Goal: Task Accomplishment & Management: Manage account settings

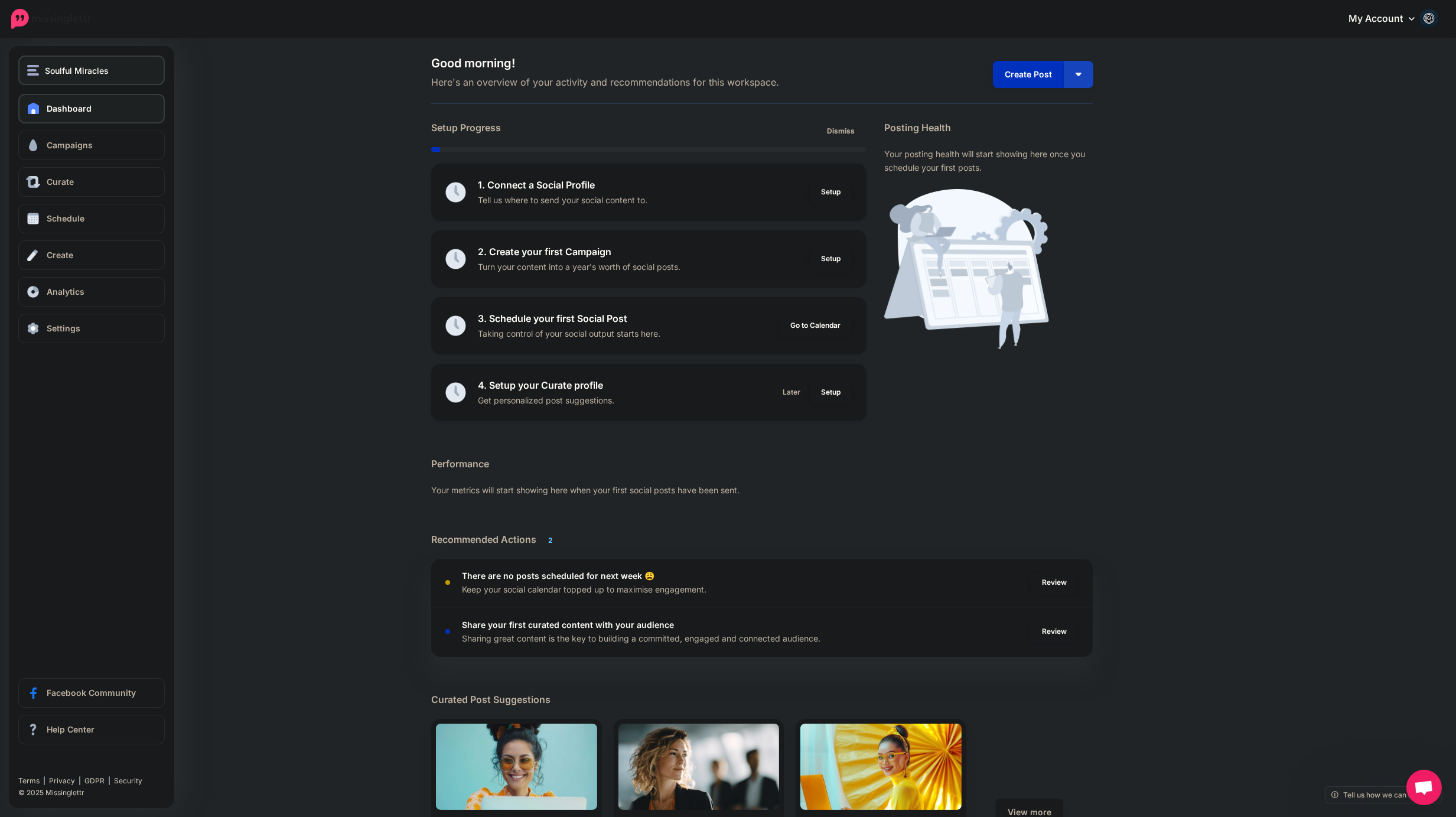
click at [84, 68] on span "Soulful Miracles" at bounding box center [76, 70] width 64 height 13
click at [83, 129] on link "Positive Daily Path" at bounding box center [91, 130] width 137 height 23
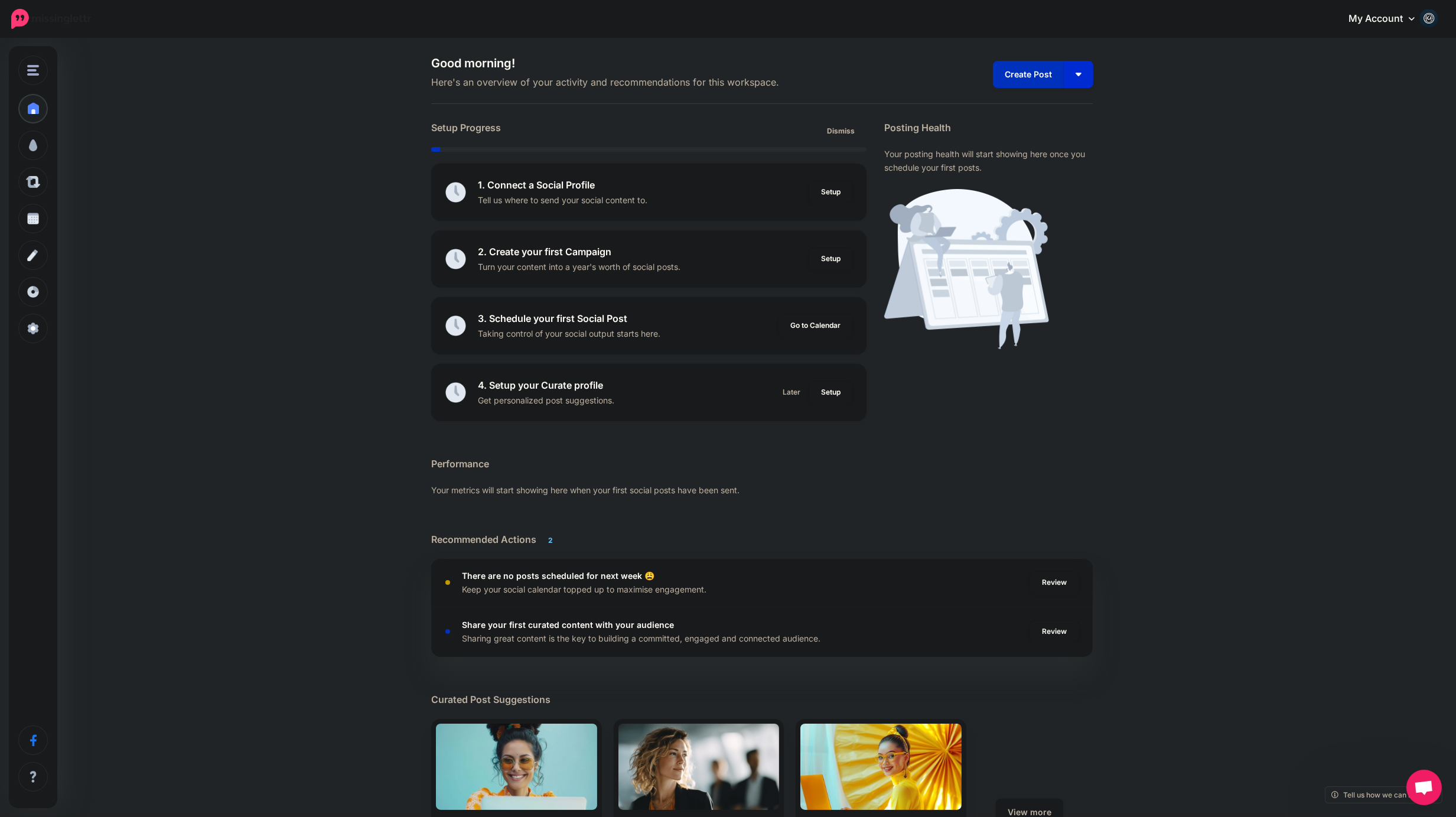
click at [1082, 74] on img "button" at bounding box center [1078, 74] width 6 height 4
click at [1051, 131] on link "Create Campaign" at bounding box center [1045, 133] width 85 height 23
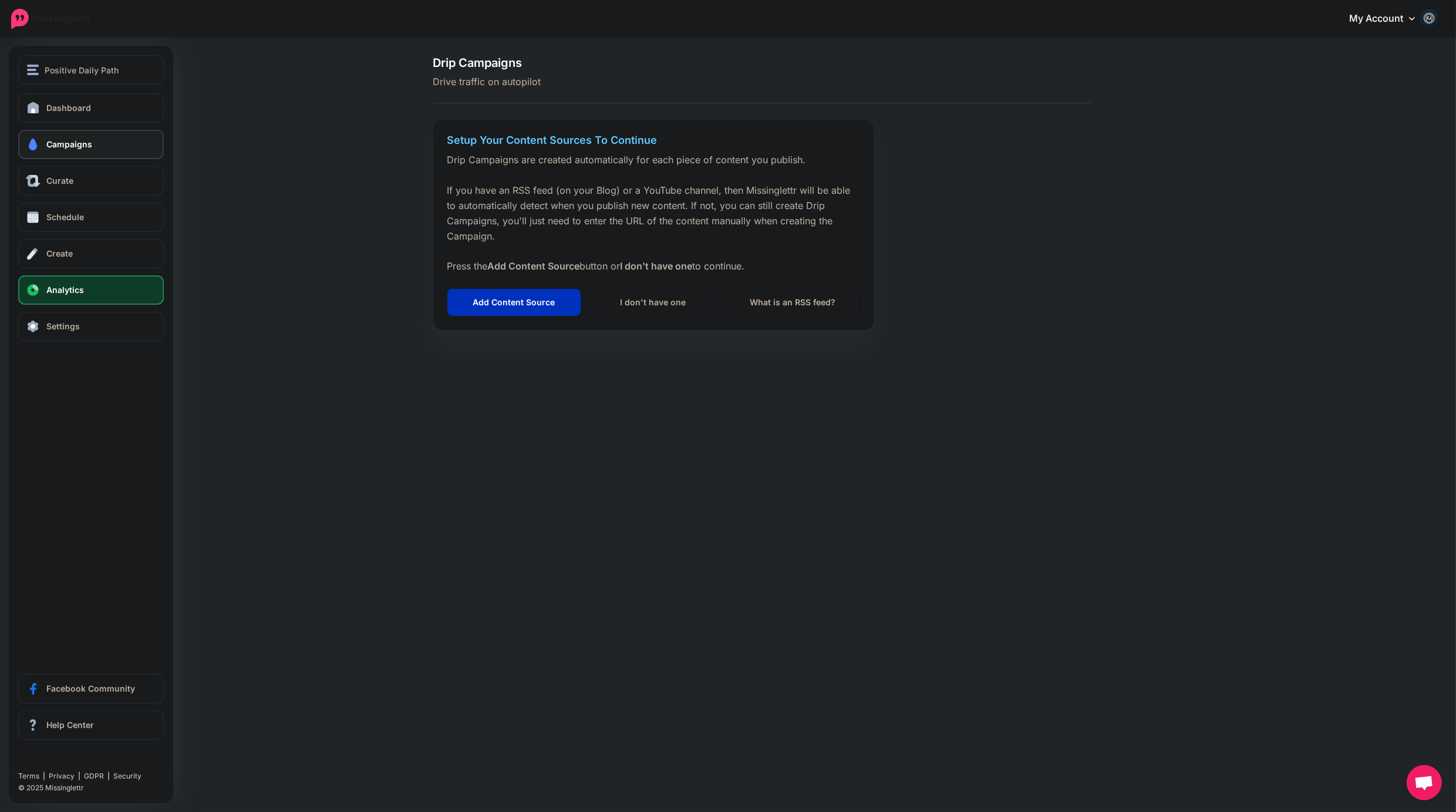
click at [86, 295] on link "Analytics" at bounding box center [91, 290] width 145 height 29
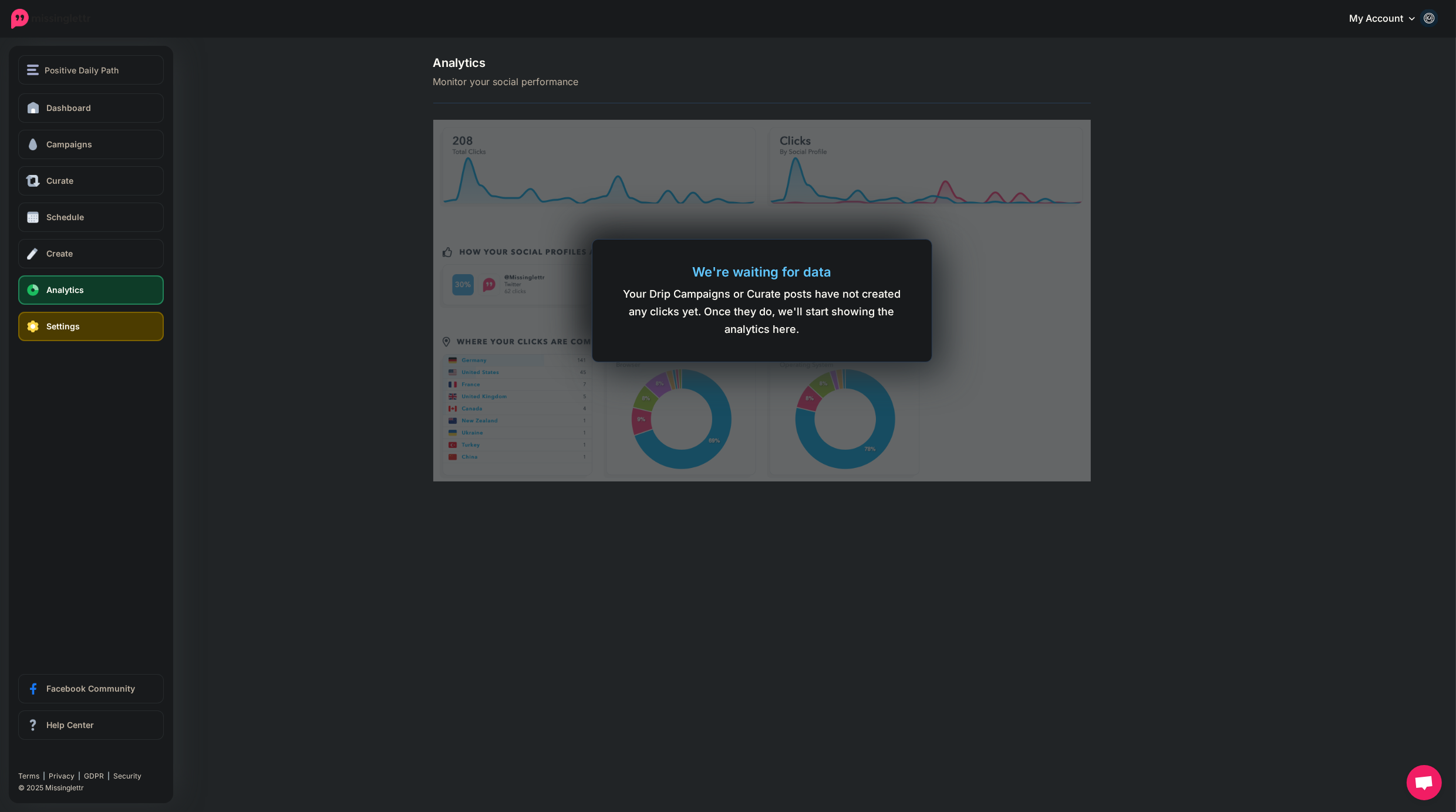
click at [93, 324] on link "Settings" at bounding box center [91, 326] width 145 height 29
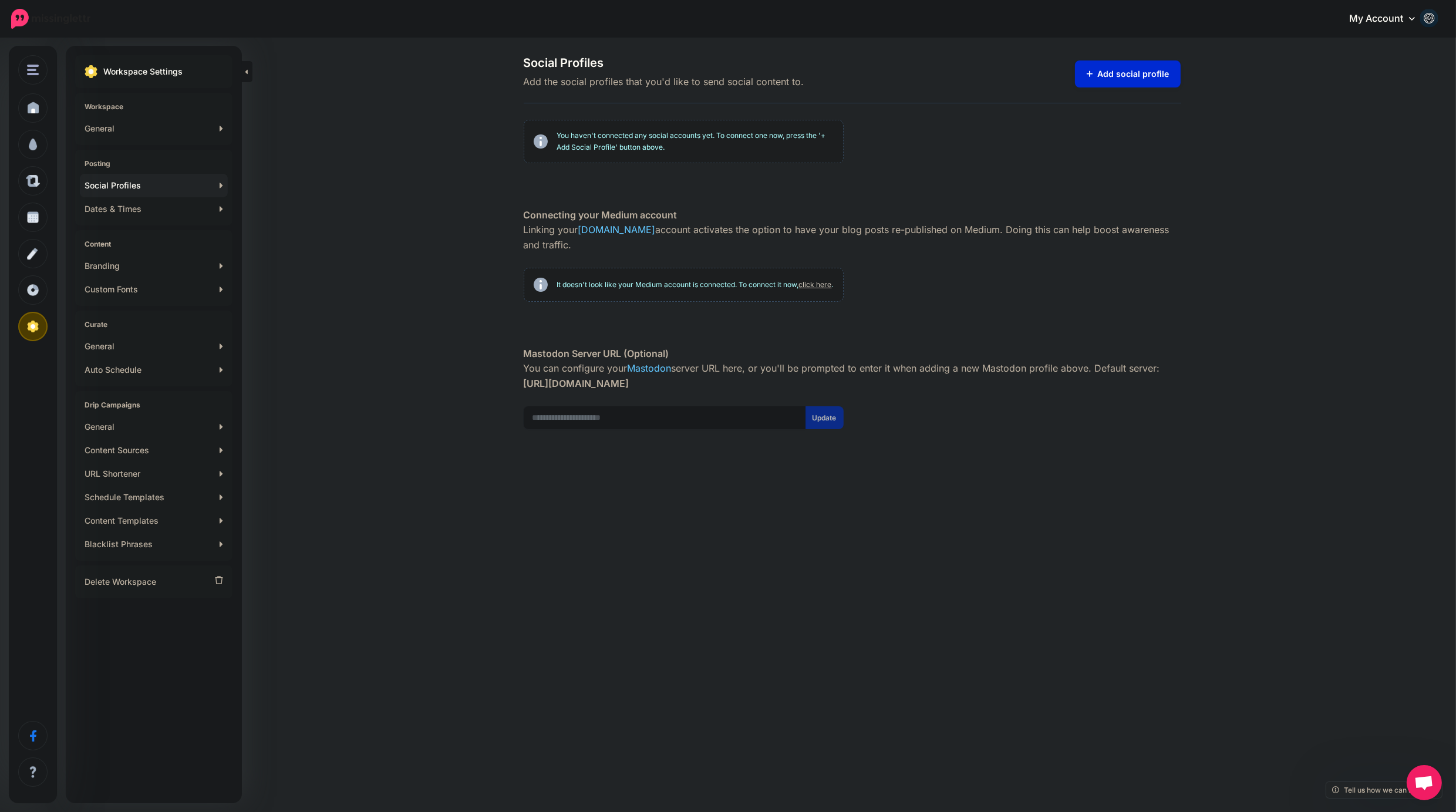
click at [1125, 72] on link "Add social profile" at bounding box center [1128, 74] width 107 height 27
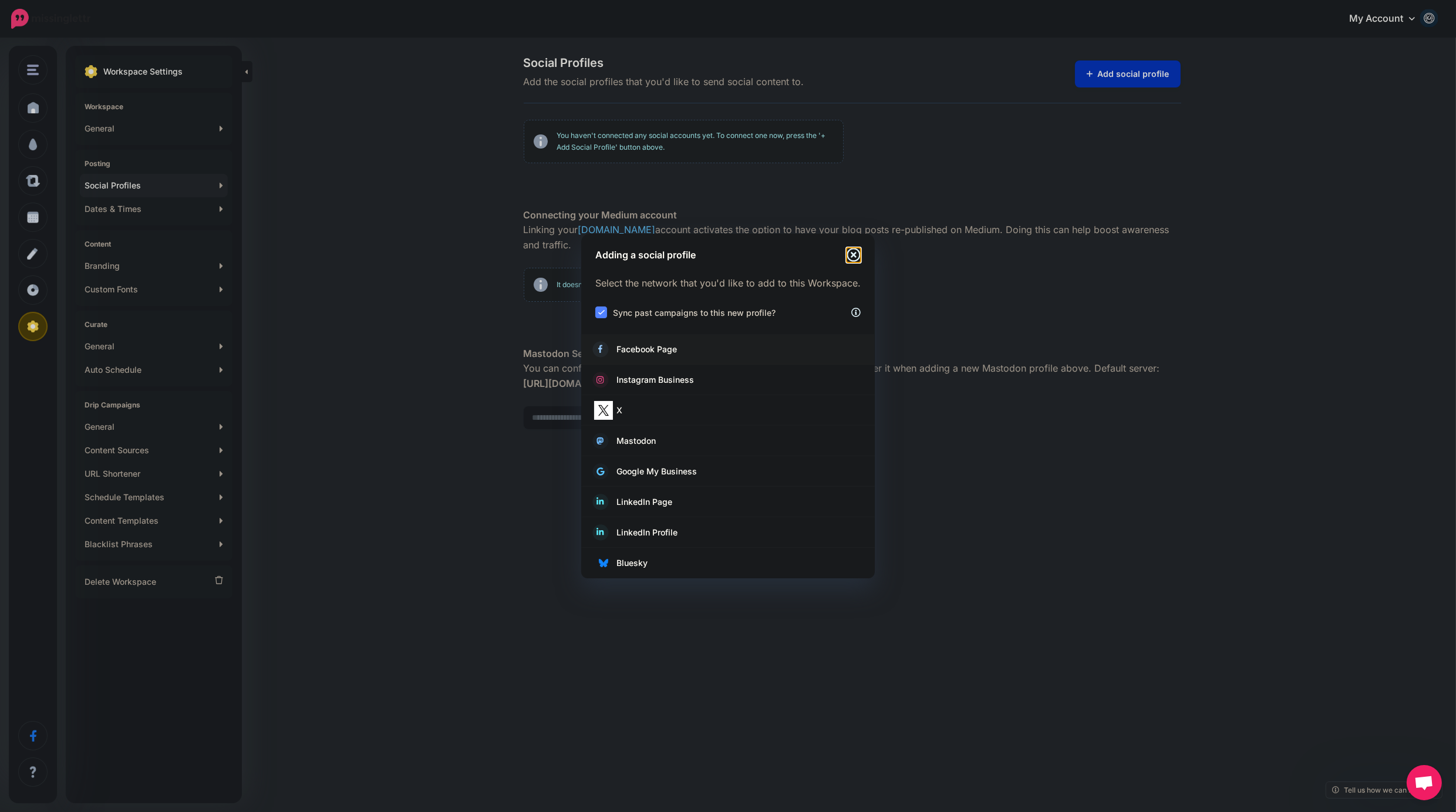
drag, startPoint x: 855, startPoint y: 252, endPoint x: 871, endPoint y: 260, distance: 17.9
click at [855, 251] on icon "Close" at bounding box center [854, 254] width 14 height 14
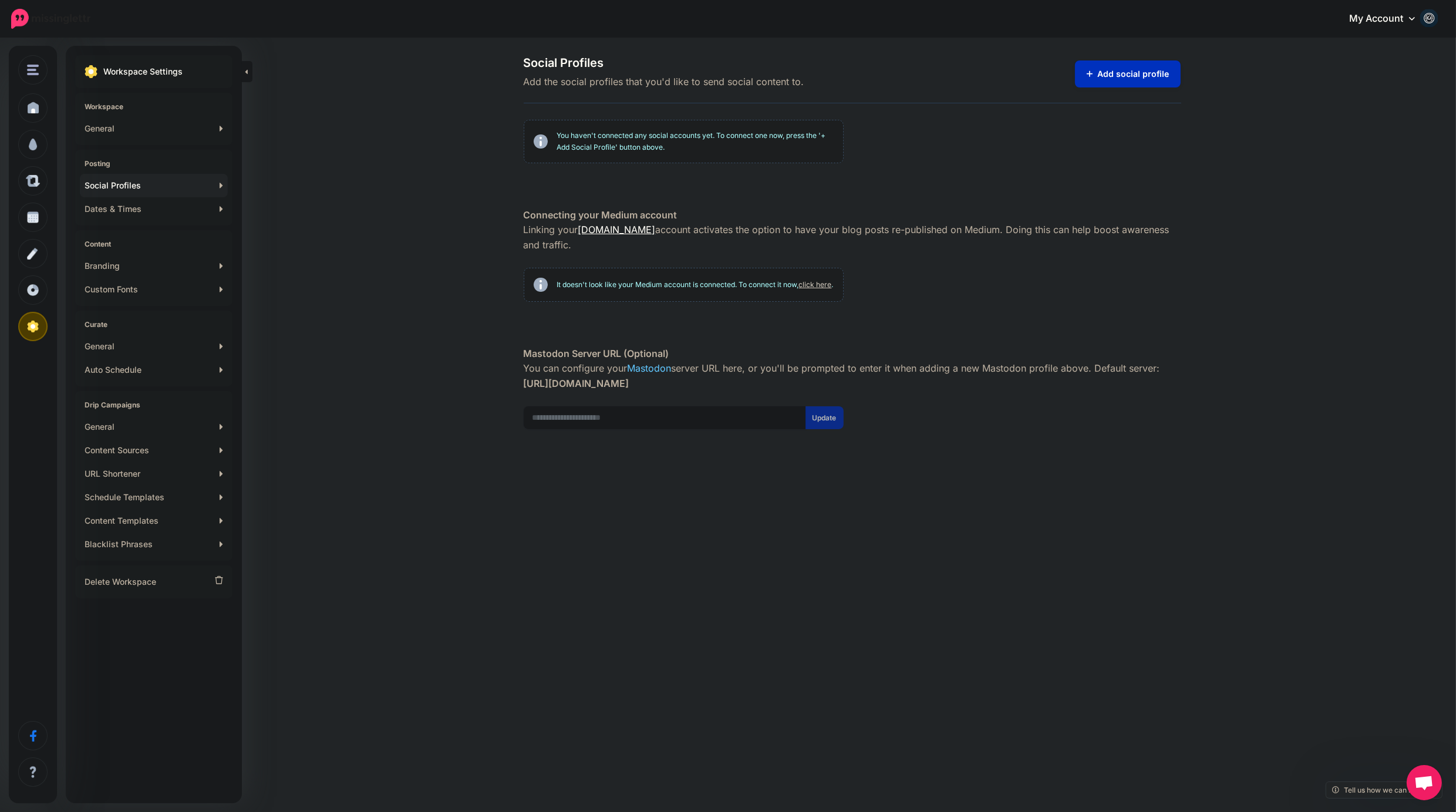
click at [608, 228] on link "Medium.com" at bounding box center [617, 229] width 77 height 11
click at [603, 427] on input "url" at bounding box center [665, 417] width 282 height 23
click at [646, 428] on input "url" at bounding box center [665, 417] width 282 height 23
click at [1429, 18] on img at bounding box center [1430, 18] width 19 height 19
click at [1358, 103] on link "Billing" at bounding box center [1376, 104] width 117 height 23
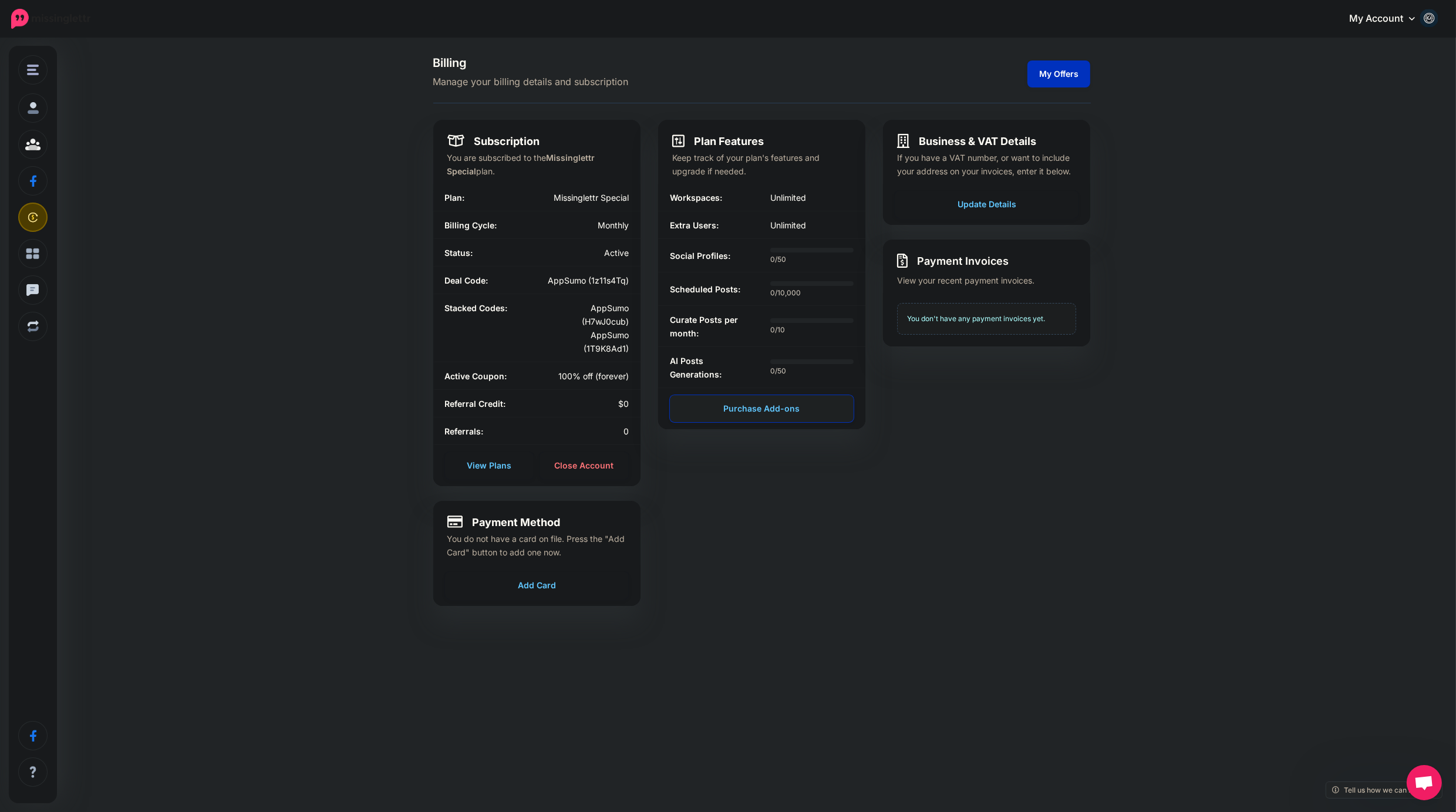
click at [761, 401] on link "Purchase Add-ons" at bounding box center [761, 408] width 184 height 27
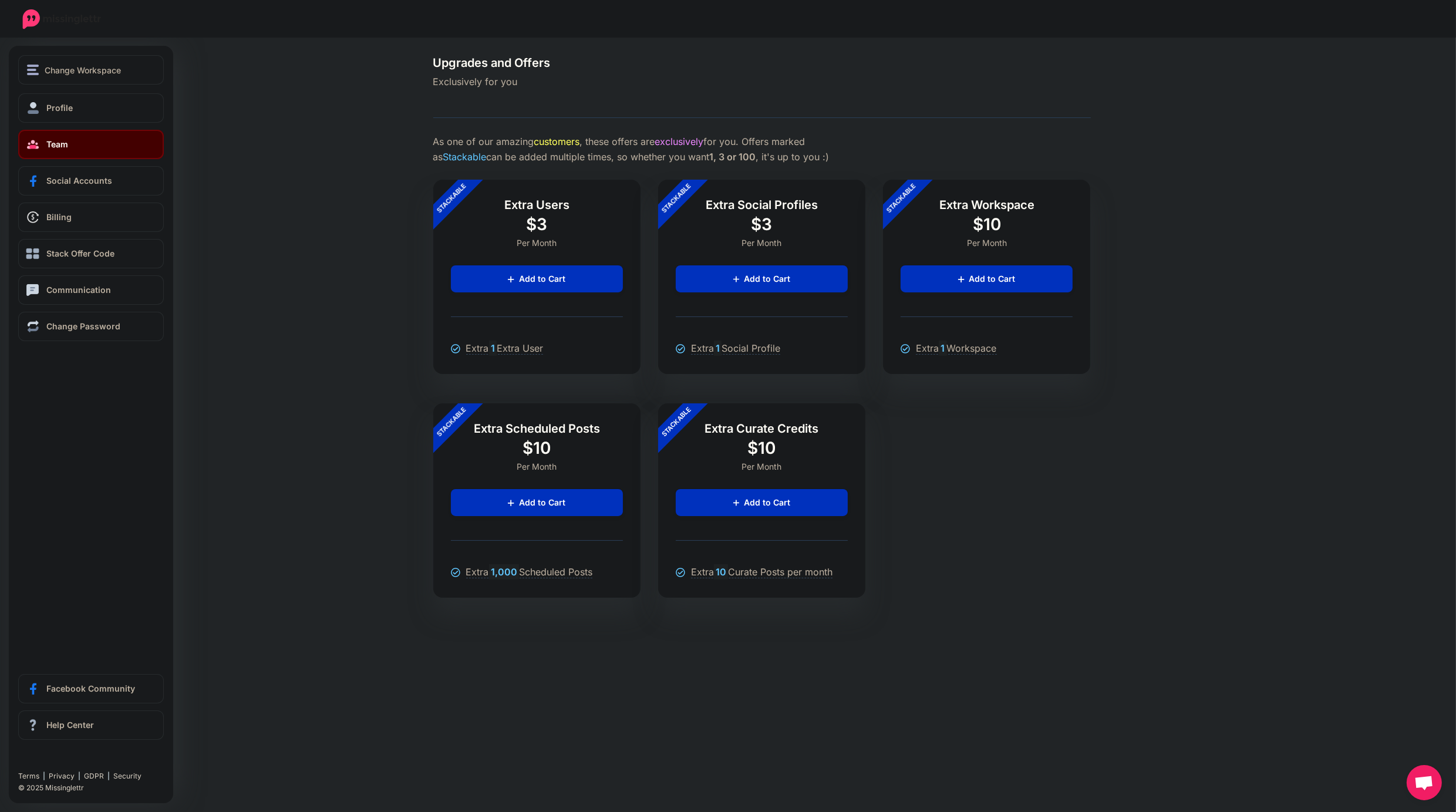
click at [81, 144] on link "Team" at bounding box center [91, 144] width 145 height 29
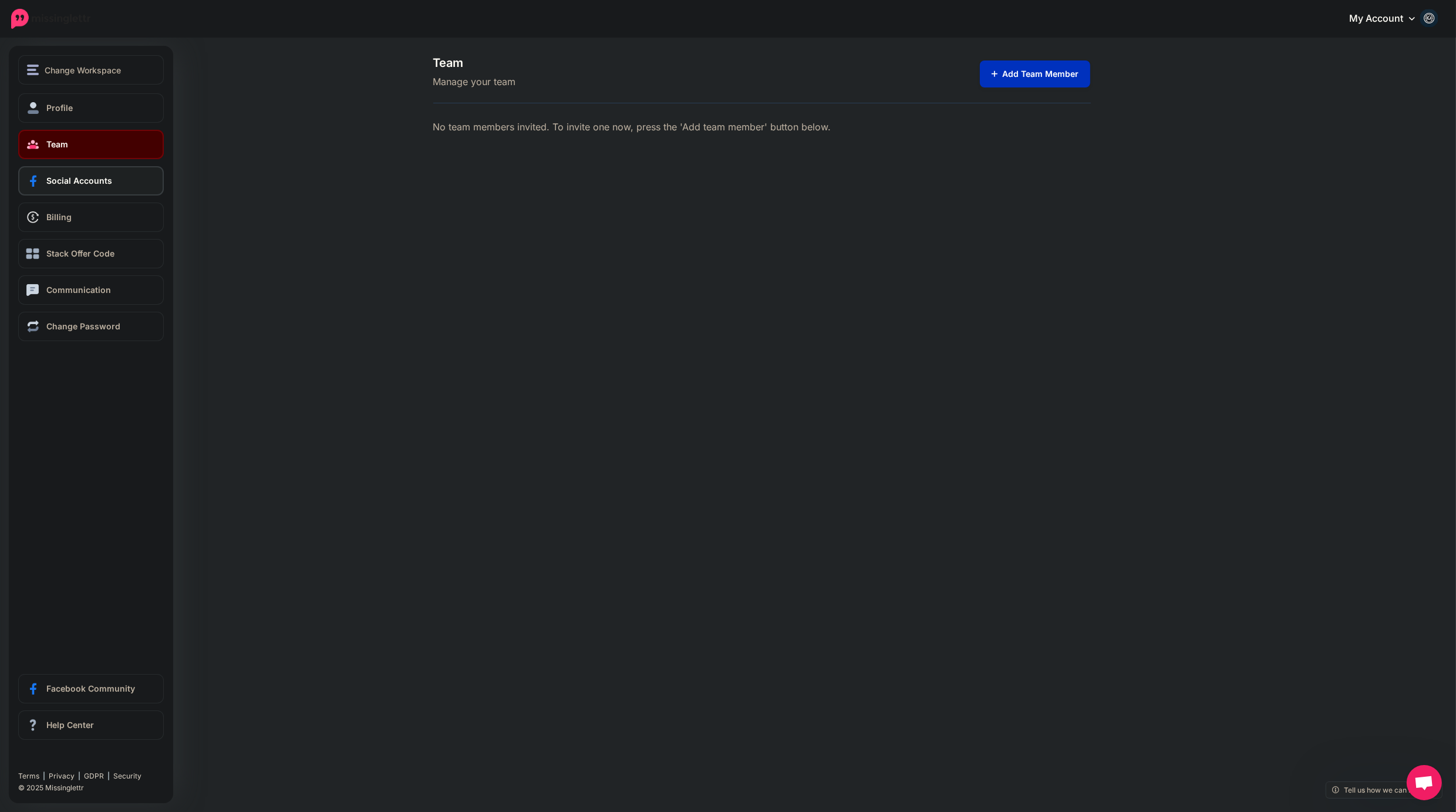
click at [73, 180] on span "Social Accounts" at bounding box center [79, 180] width 66 height 10
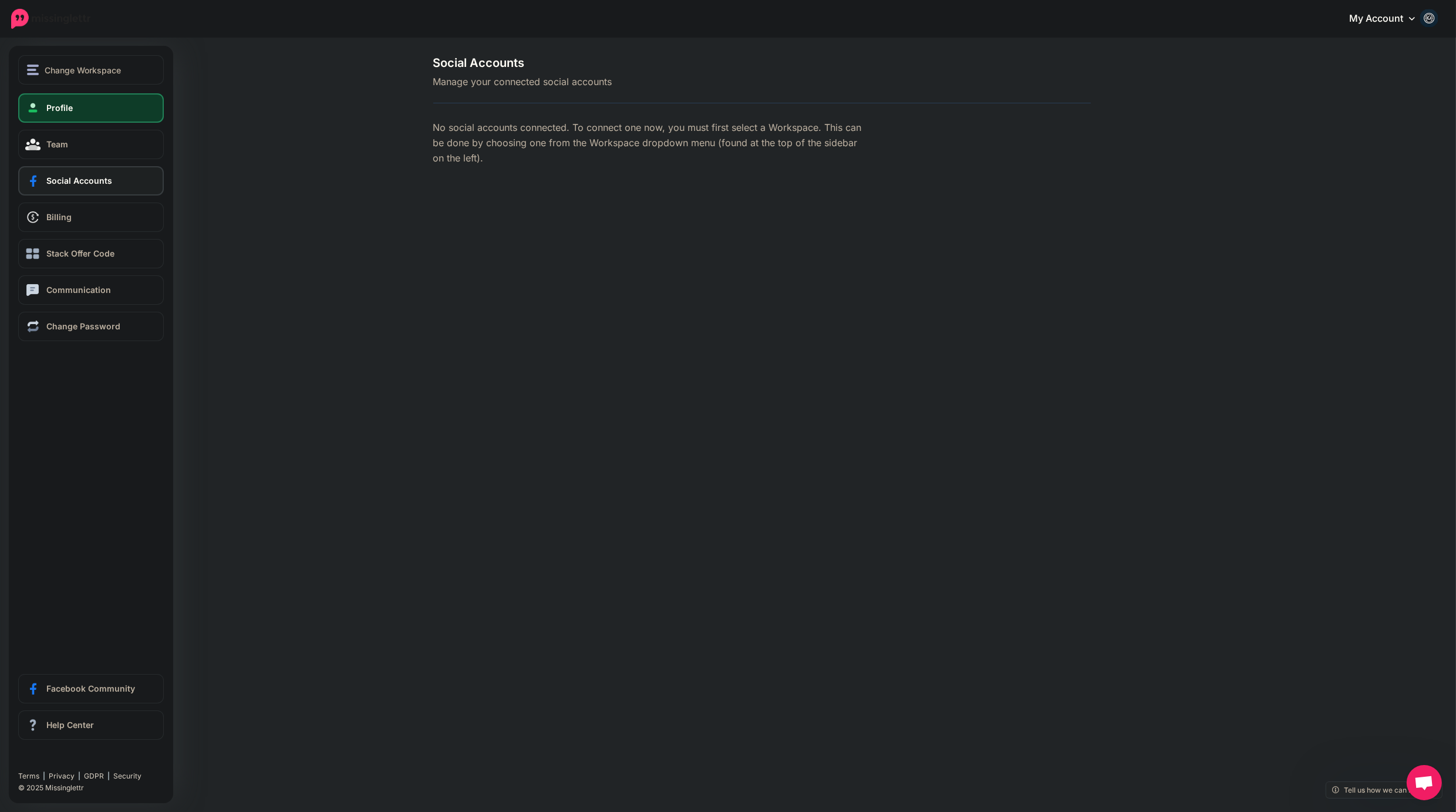
click at [76, 108] on link "Profile" at bounding box center [91, 108] width 145 height 29
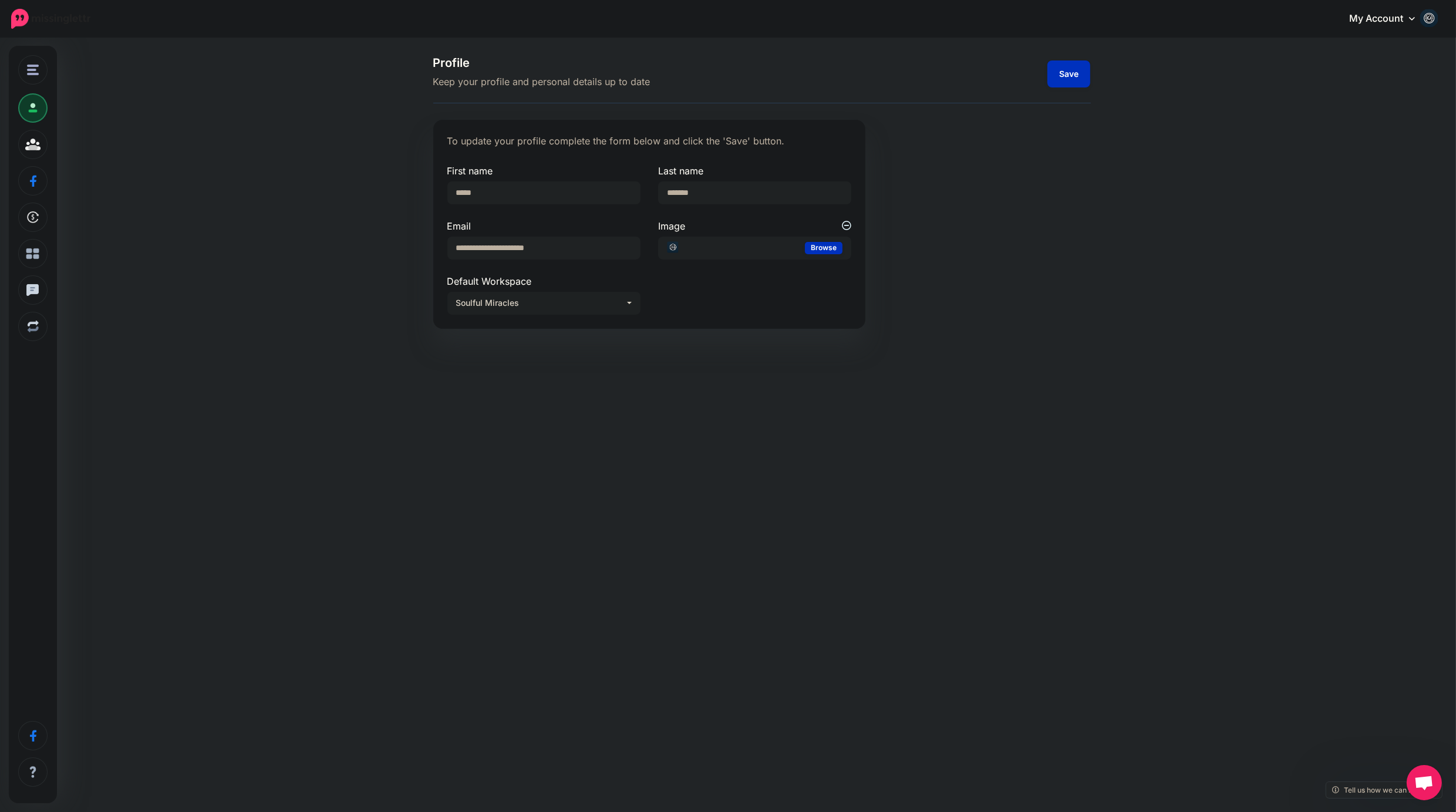
click at [619, 303] on div "Soulful Miracles" at bounding box center [540, 302] width 169 height 14
click at [534, 357] on link "Positive Daily Path" at bounding box center [544, 360] width 184 height 23
select select "*****"
click at [1075, 80] on button "Save" at bounding box center [1068, 74] width 42 height 27
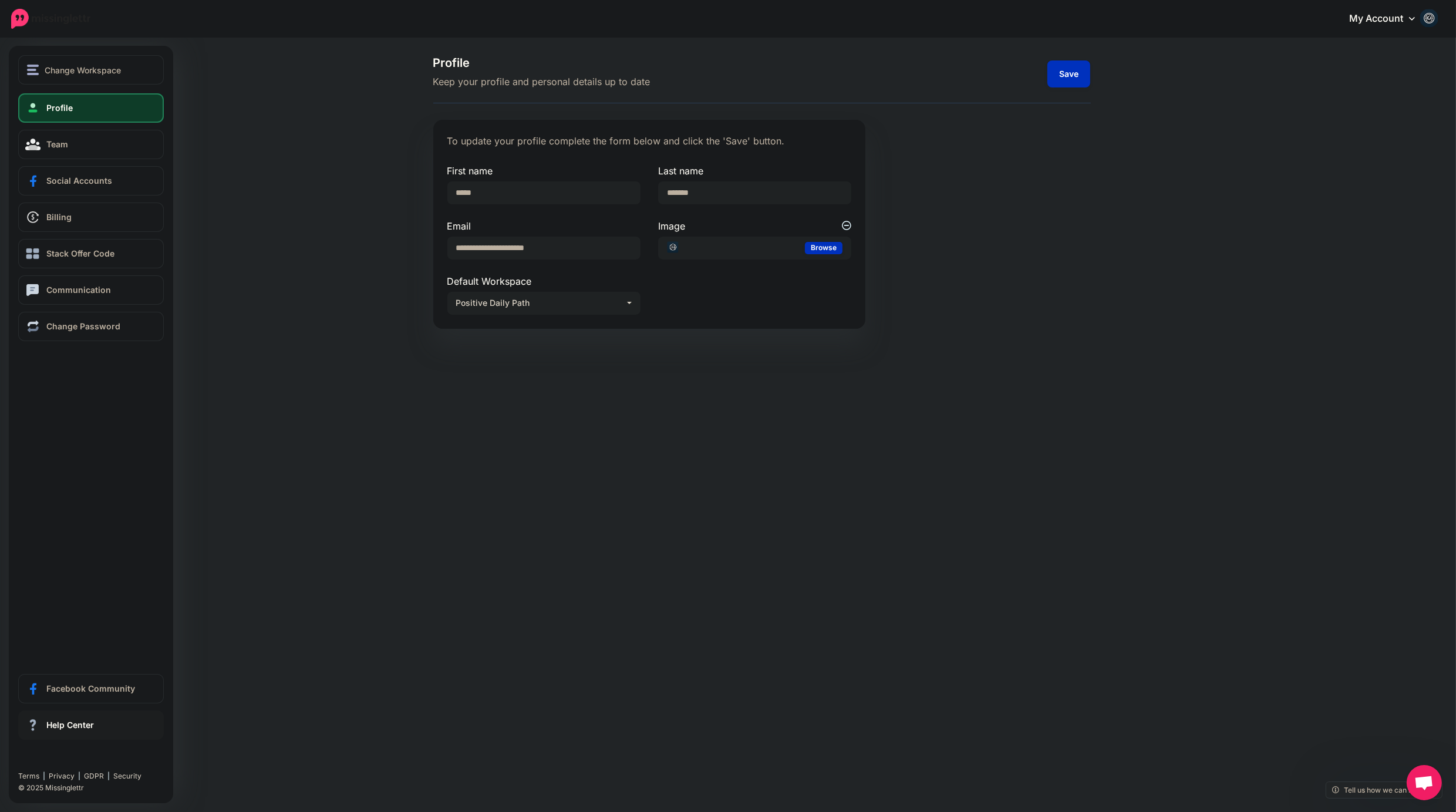
click at [73, 719] on span "Help Center" at bounding box center [70, 724] width 47 height 10
click at [90, 68] on span "Change Workspace" at bounding box center [82, 70] width 76 height 13
click at [84, 127] on link "Positive Daily Path" at bounding box center [91, 129] width 136 height 23
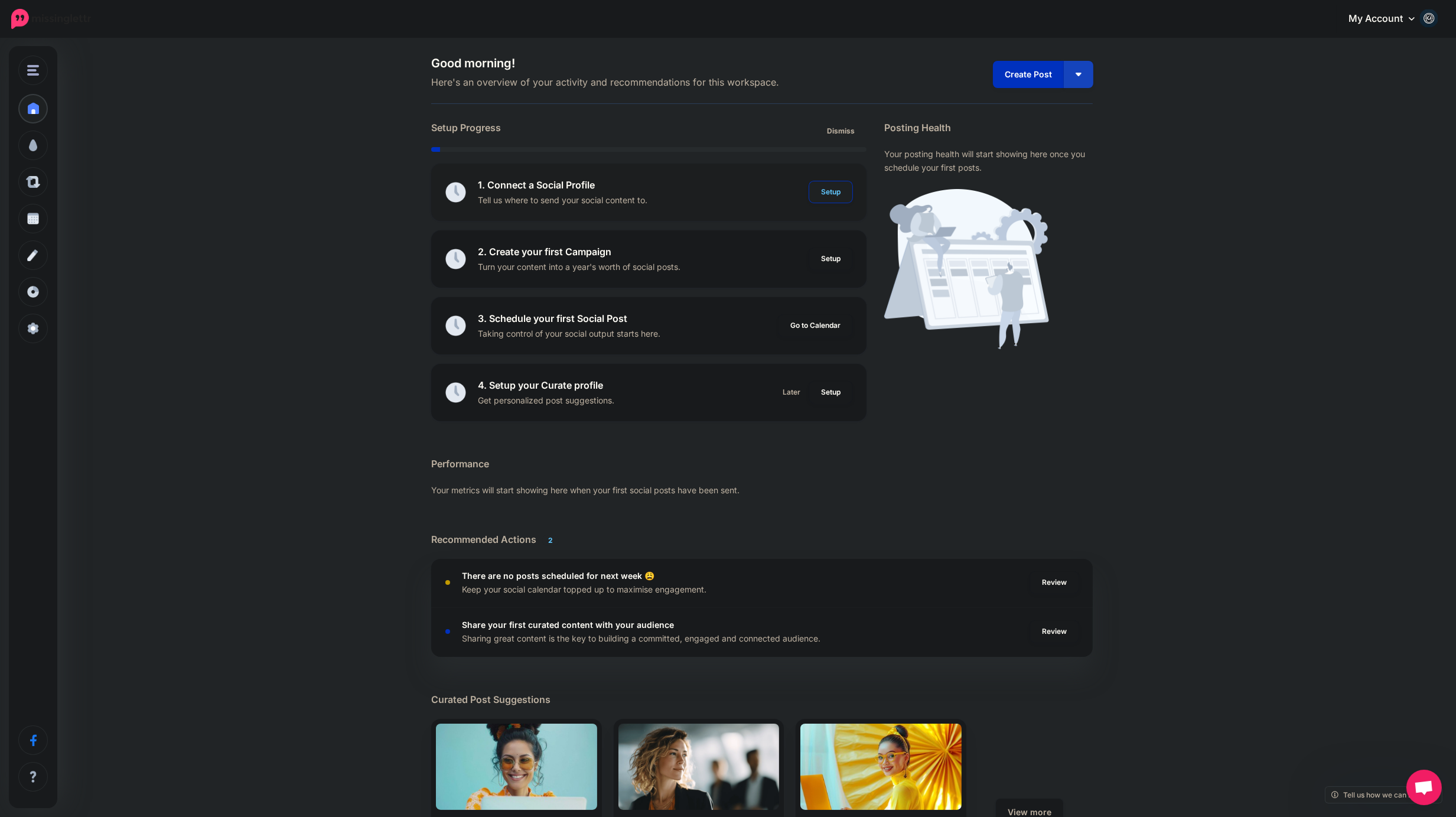
click at [850, 184] on link "Setup" at bounding box center [830, 192] width 43 height 21
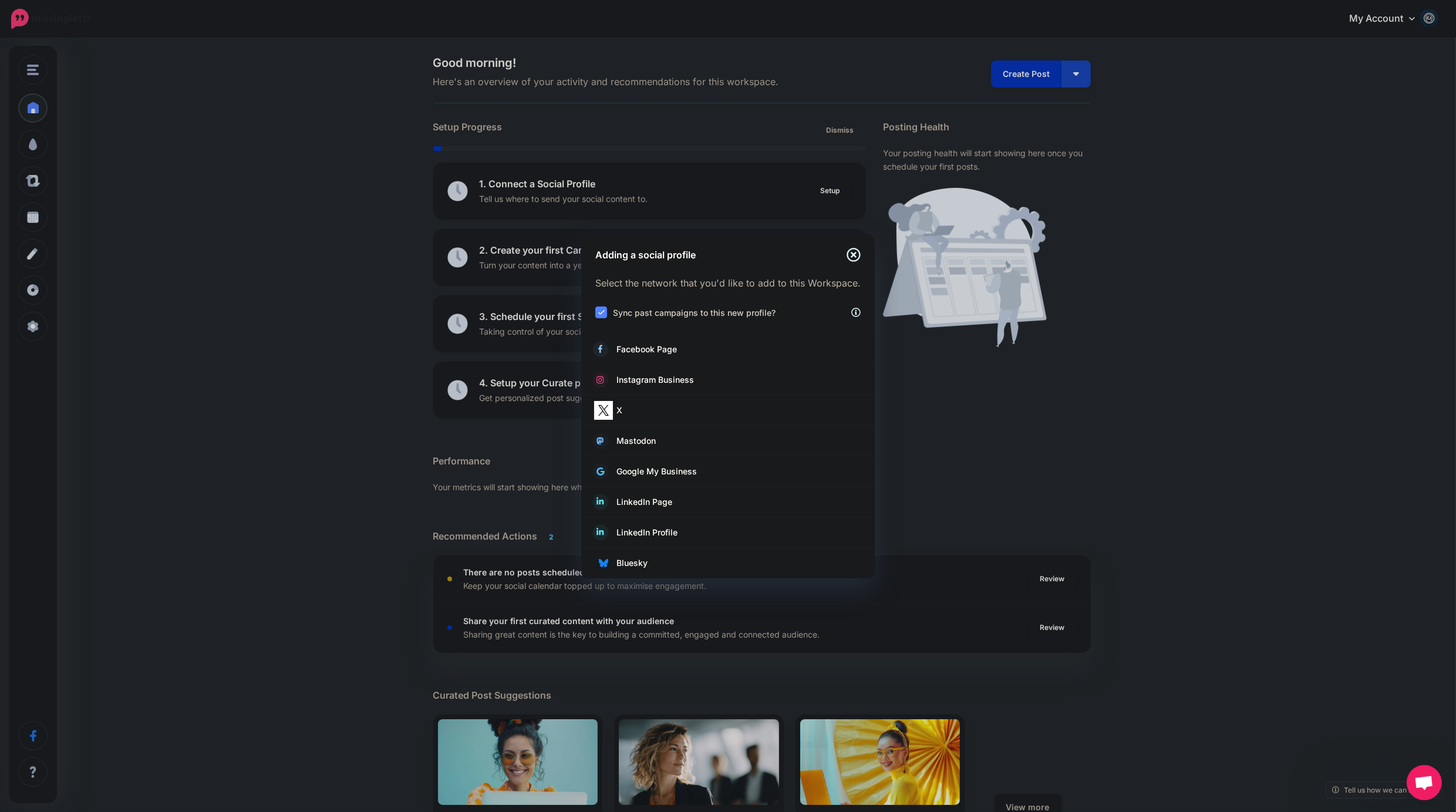
click at [1411, 19] on div "Adding a social profile Loading Select the network that you'd like to add to th…" at bounding box center [728, 406] width 1456 height 812
click at [1426, 16] on div "Adding a social profile Loading Select the network that you'd like to add to th…" at bounding box center [728, 406] width 1456 height 812
click at [1369, 16] on div "Adding a social profile Loading Select the network that you'd like to add to th…" at bounding box center [728, 406] width 1456 height 812
click at [1411, 17] on div "Adding a social profile Loading Select the network that you'd like to add to th…" at bounding box center [728, 406] width 1456 height 812
click at [1218, 381] on div "Adding a social profile Loading Select the network that you'd like to add to th…" at bounding box center [728, 406] width 1456 height 812
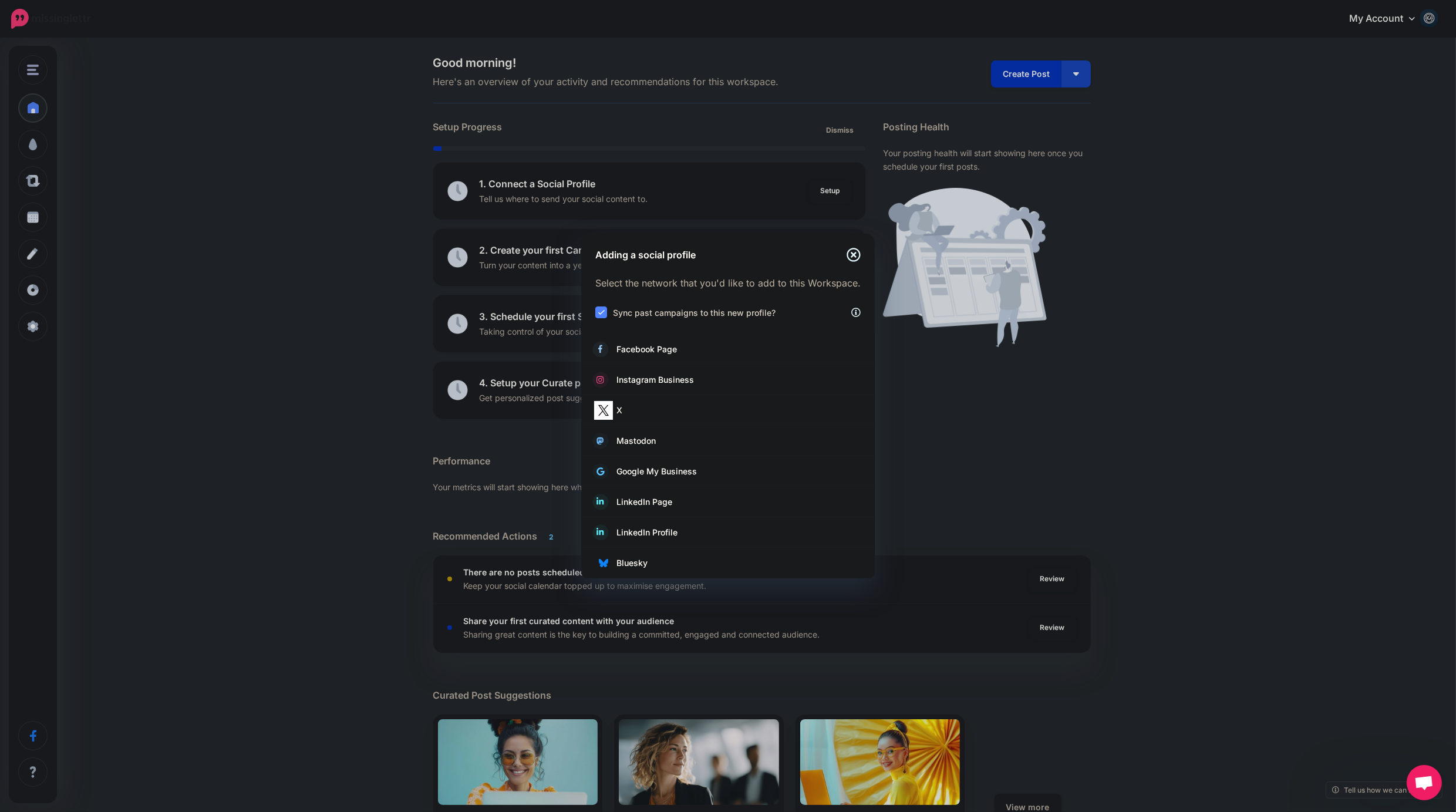
drag, startPoint x: 861, startPoint y: 262, endPoint x: 849, endPoint y: 257, distance: 13.0
click at [860, 262] on div "Loading Select the network that you'd like to add to this Workspace. Sync past …" at bounding box center [728, 419] width 294 height 316
drag, startPoint x: 856, startPoint y: 254, endPoint x: 855, endPoint y: 225, distance: 29.0
click at [854, 254] on icon "Close" at bounding box center [854, 254] width 14 height 14
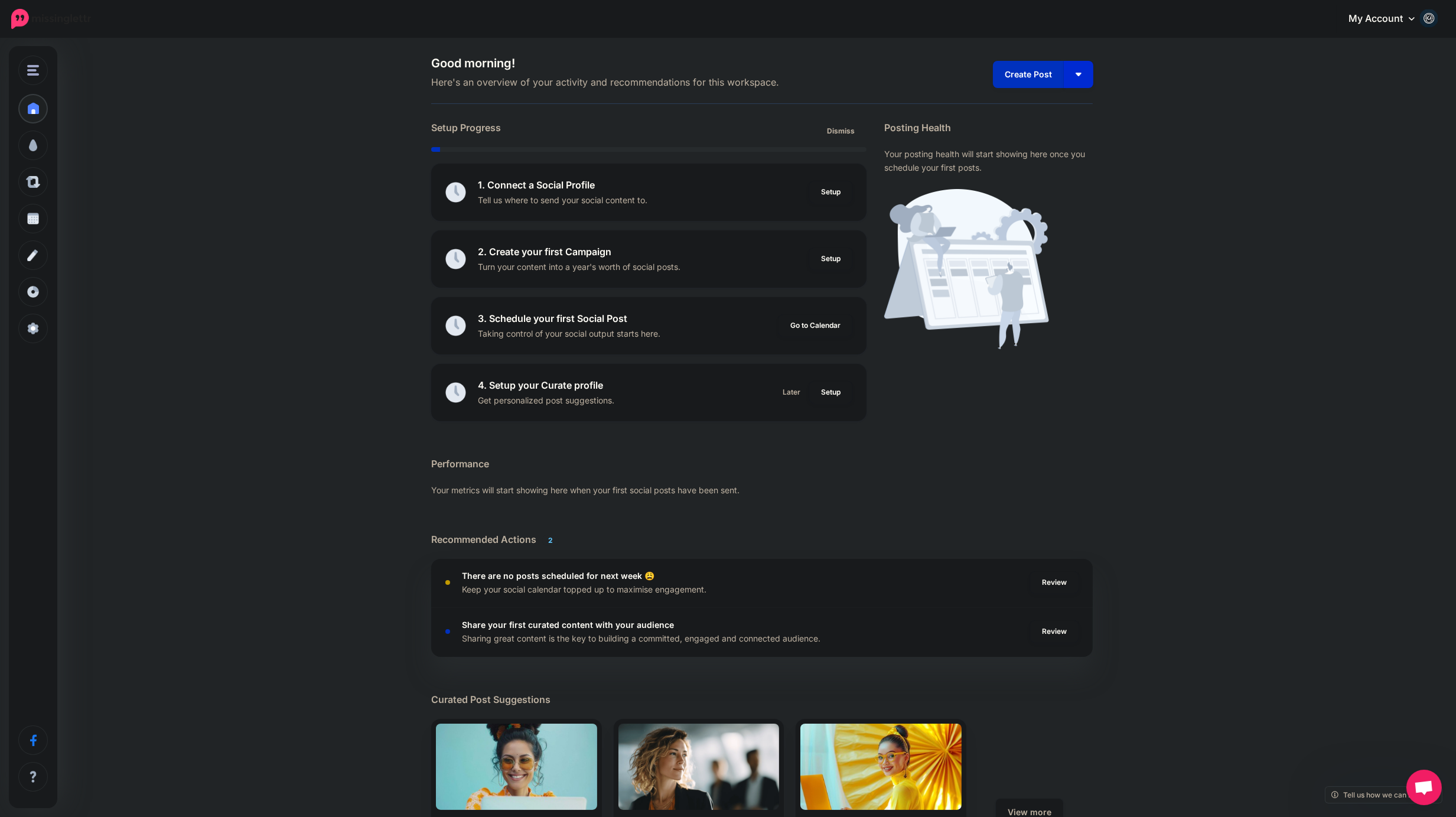
click at [1077, 74] on button "button" at bounding box center [1078, 74] width 29 height 28
click at [1054, 137] on link "Create Campaign" at bounding box center [1045, 133] width 85 height 23
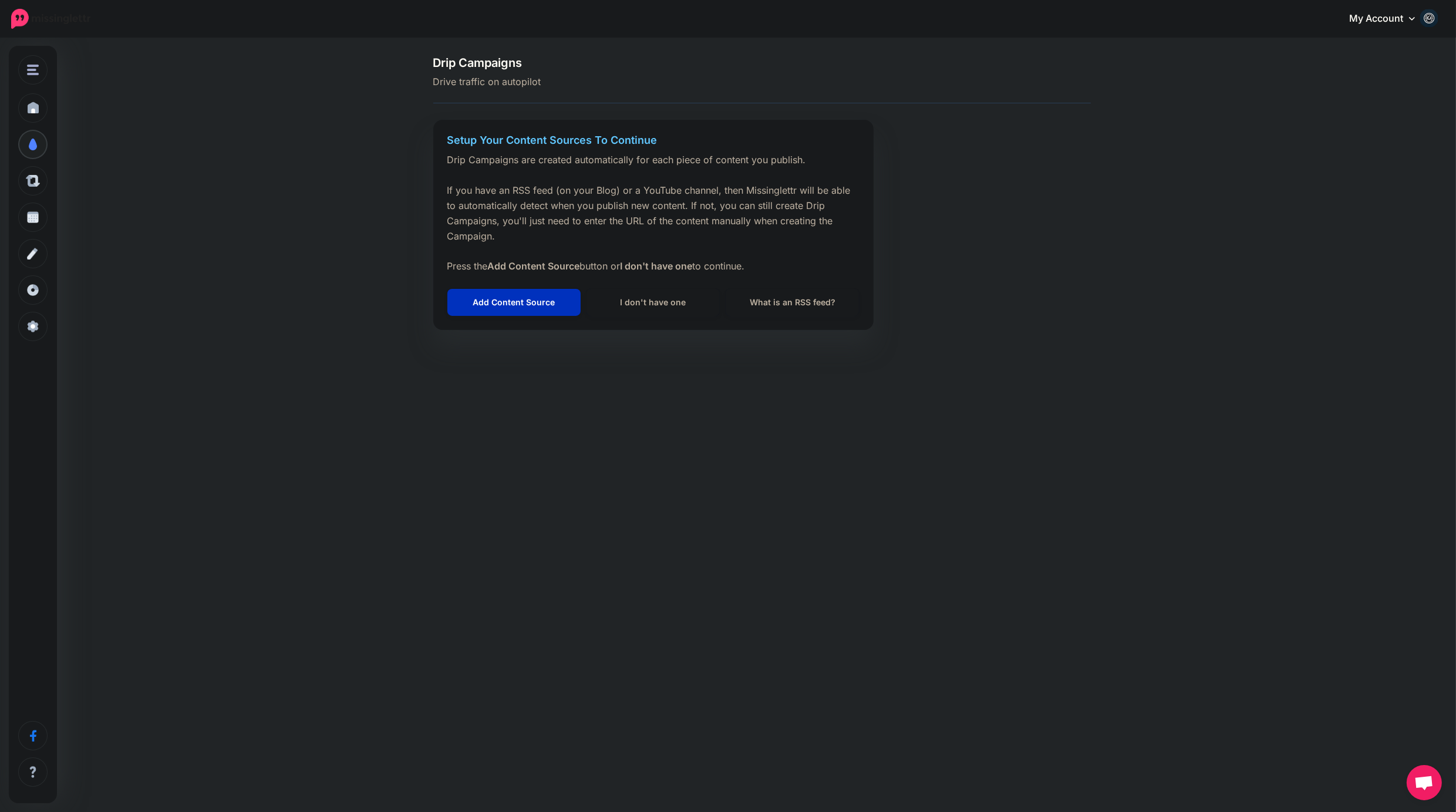
drag, startPoint x: 1402, startPoint y: 151, endPoint x: 1397, endPoint y: 135, distance: 16.8
click at [1402, 150] on div "Drip Campaigns Drive traffic on autopilot Setup Your Content Sources To Continu…" at bounding box center [728, 198] width 1456 height 317
click at [58, 16] on img at bounding box center [51, 18] width 79 height 20
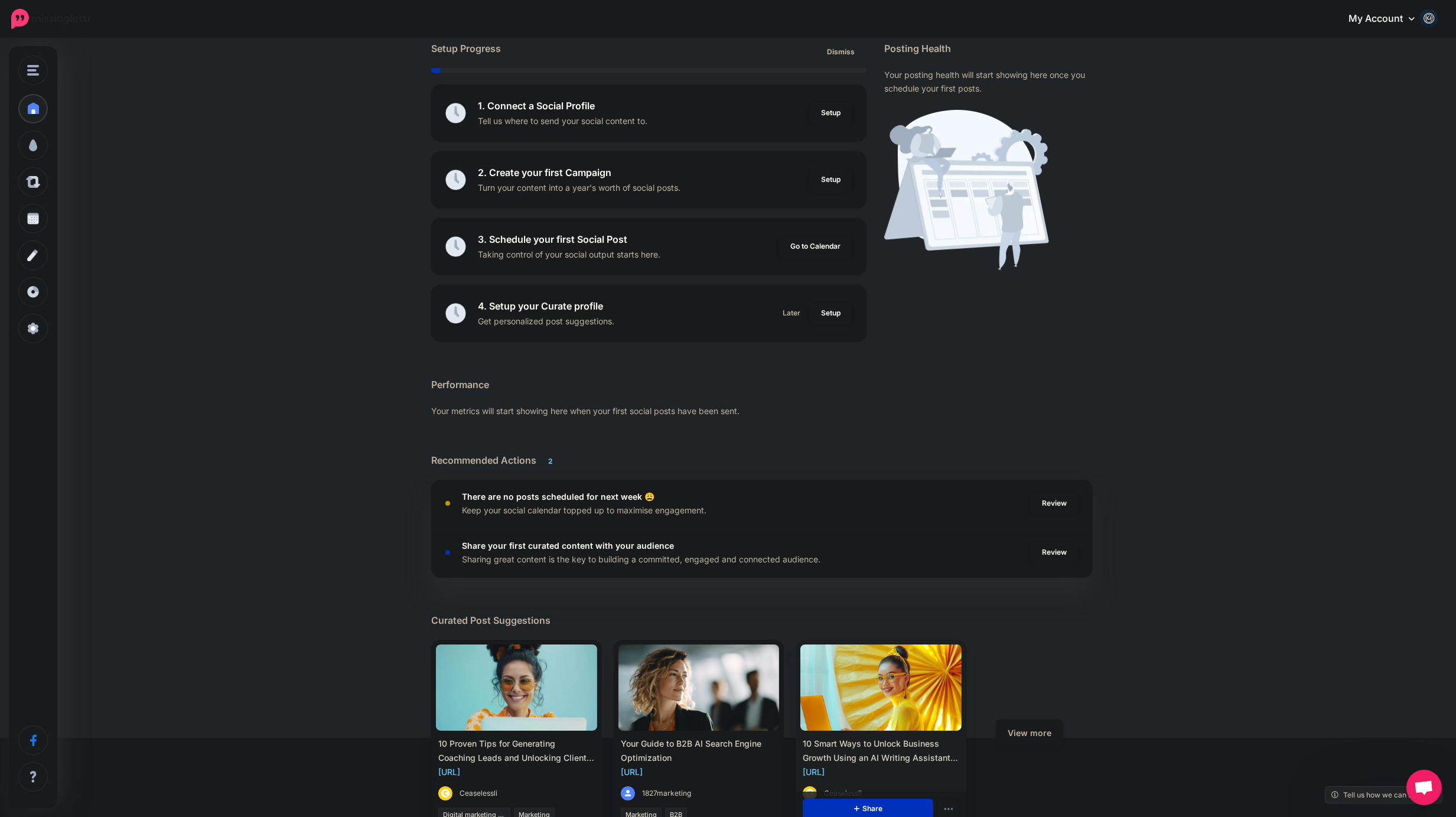
scroll to position [197, 0]
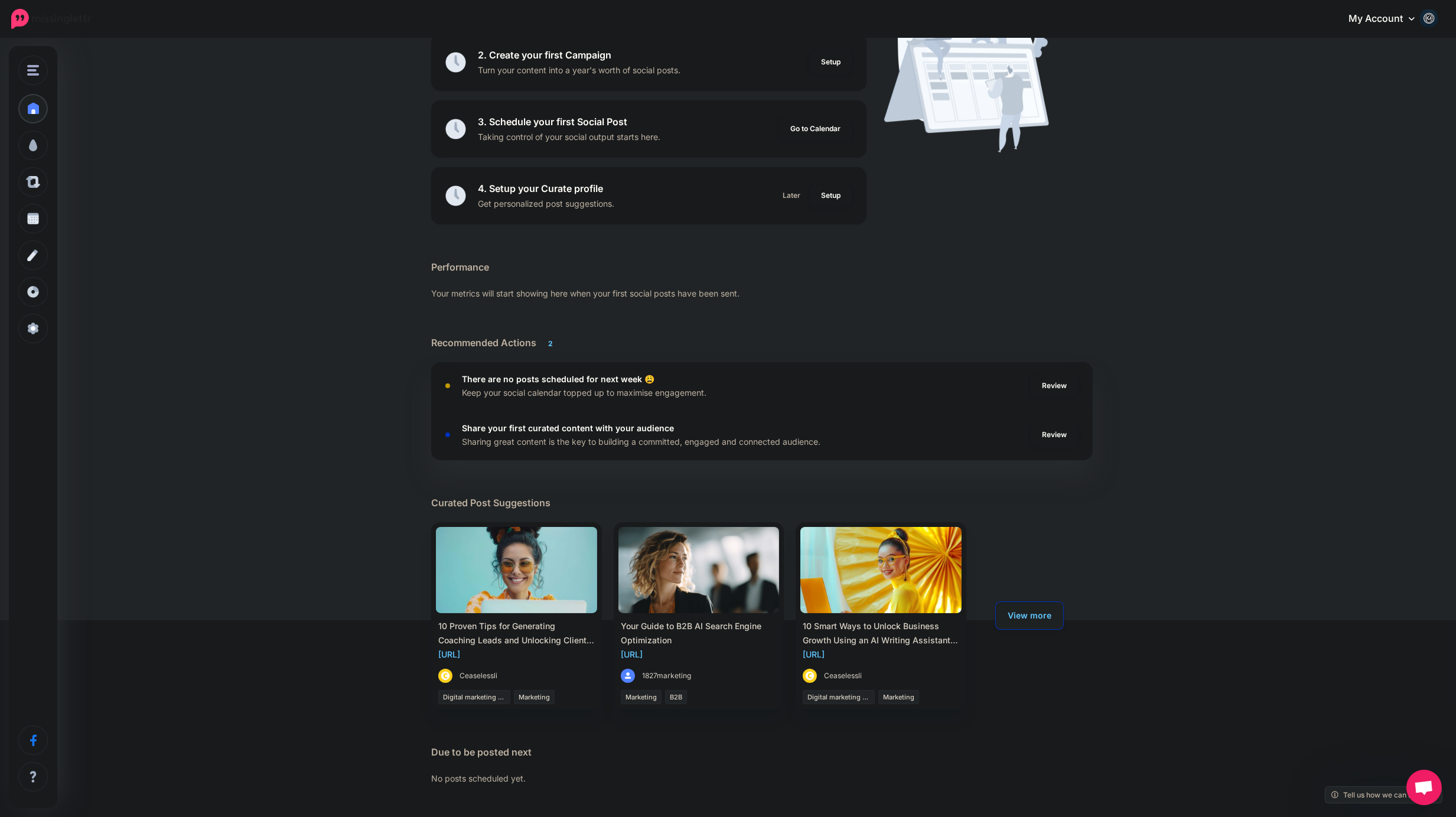
click at [1035, 613] on link "View more" at bounding box center [1029, 616] width 67 height 28
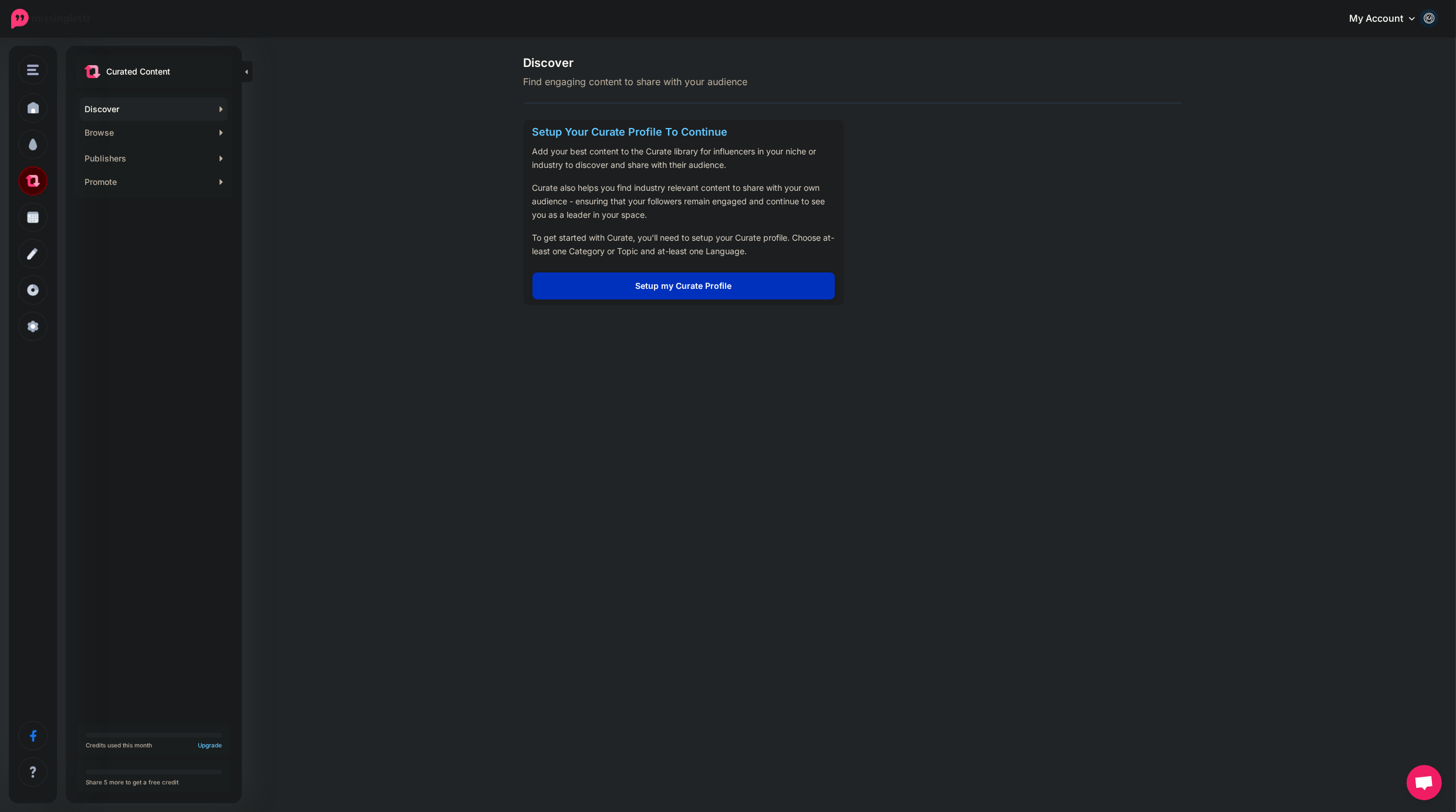
click at [1415, 20] on link "My Account" at bounding box center [1387, 19] width 101 height 28
click at [1361, 131] on link "Facebook Community" at bounding box center [1376, 130] width 117 height 23
